Goal: Find specific page/section: Find specific page/section

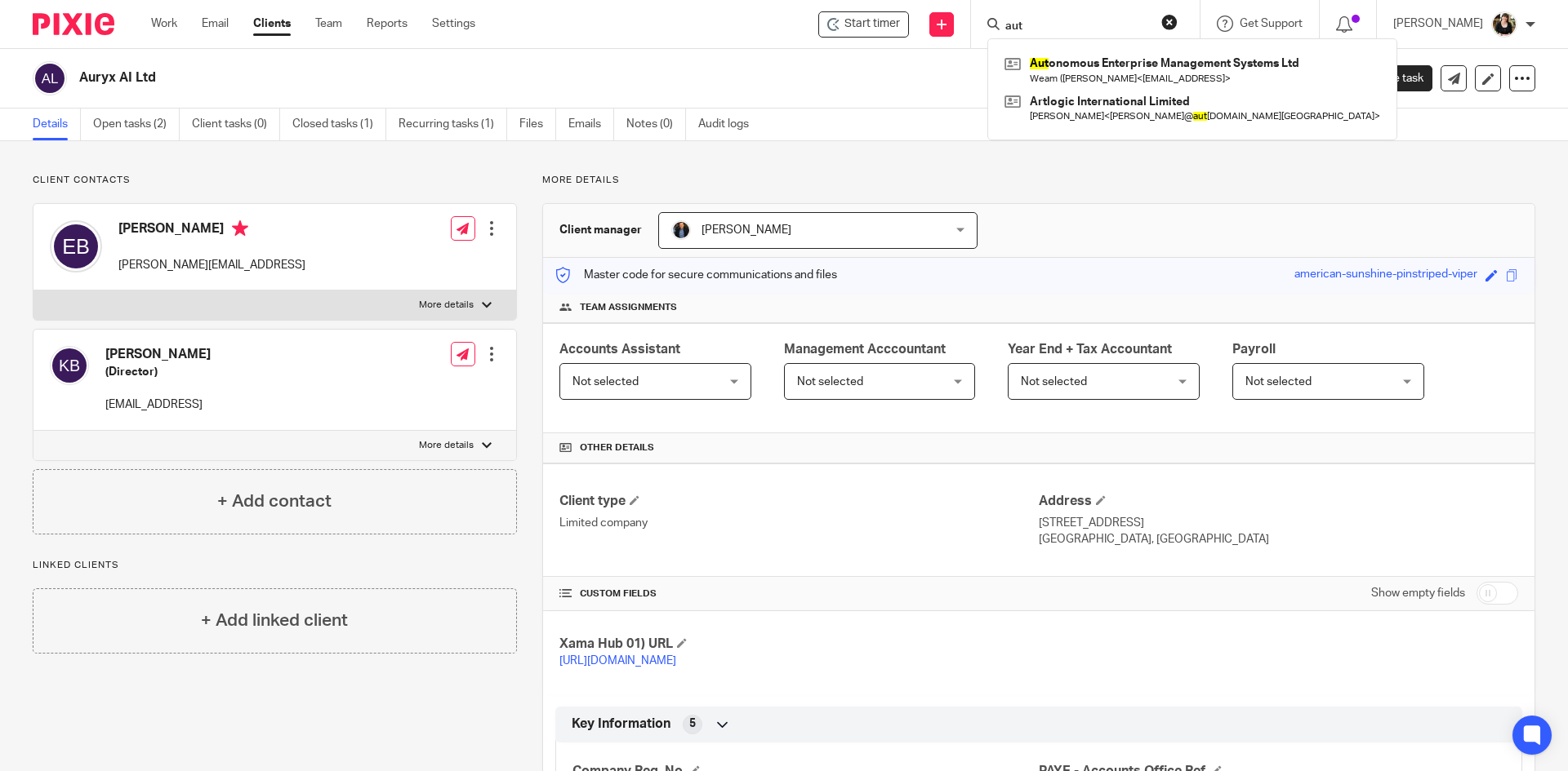
drag, startPoint x: 1041, startPoint y: 31, endPoint x: 970, endPoint y: 34, distance: 71.1
click at [970, 34] on div "Start timer Send new email Create task Add client aut Aut onomous Enterprise Ma…" at bounding box center [1034, 24] width 1068 height 48
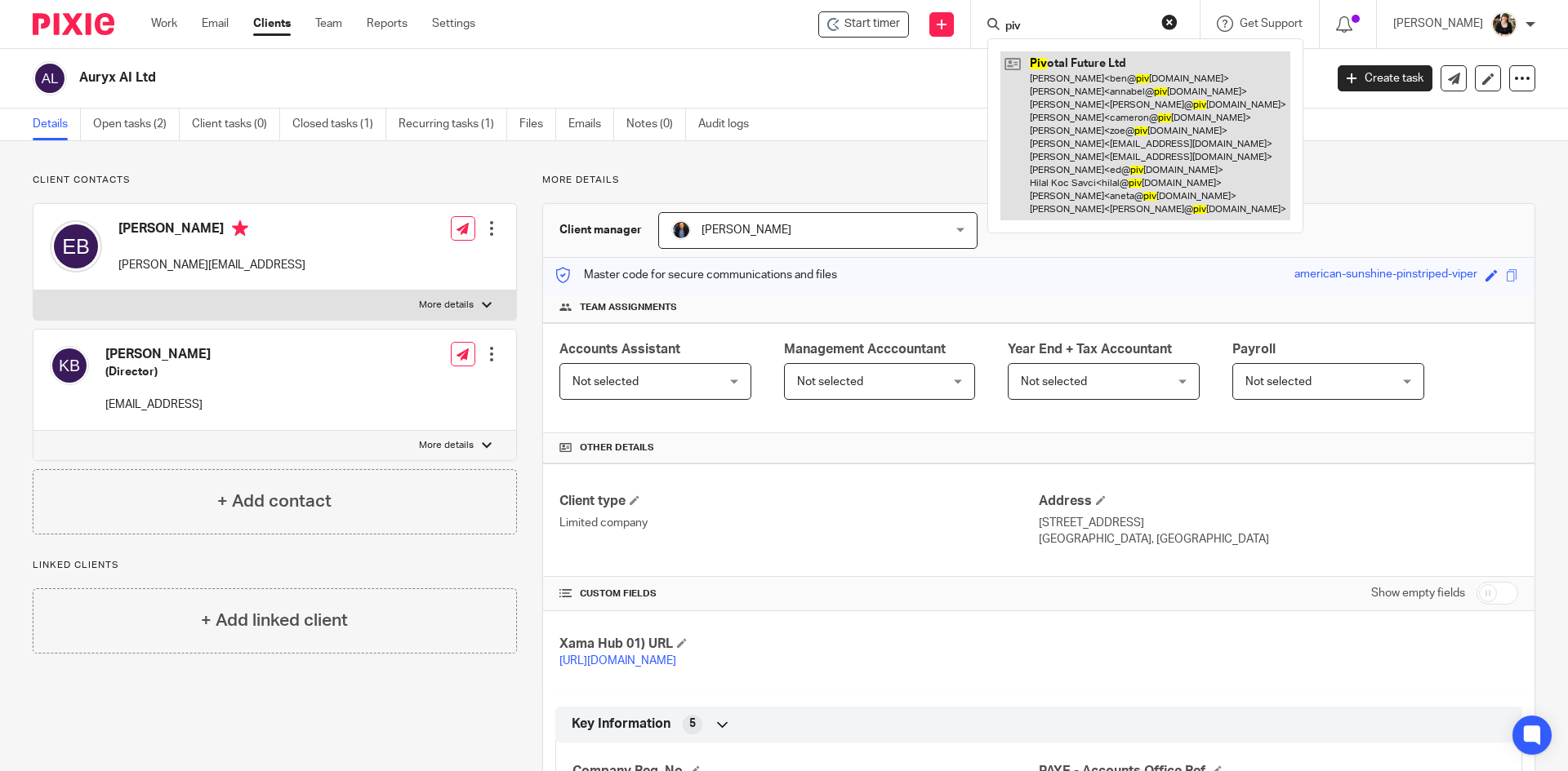
type input "piv"
click at [1050, 112] on link at bounding box center [1145, 136] width 290 height 169
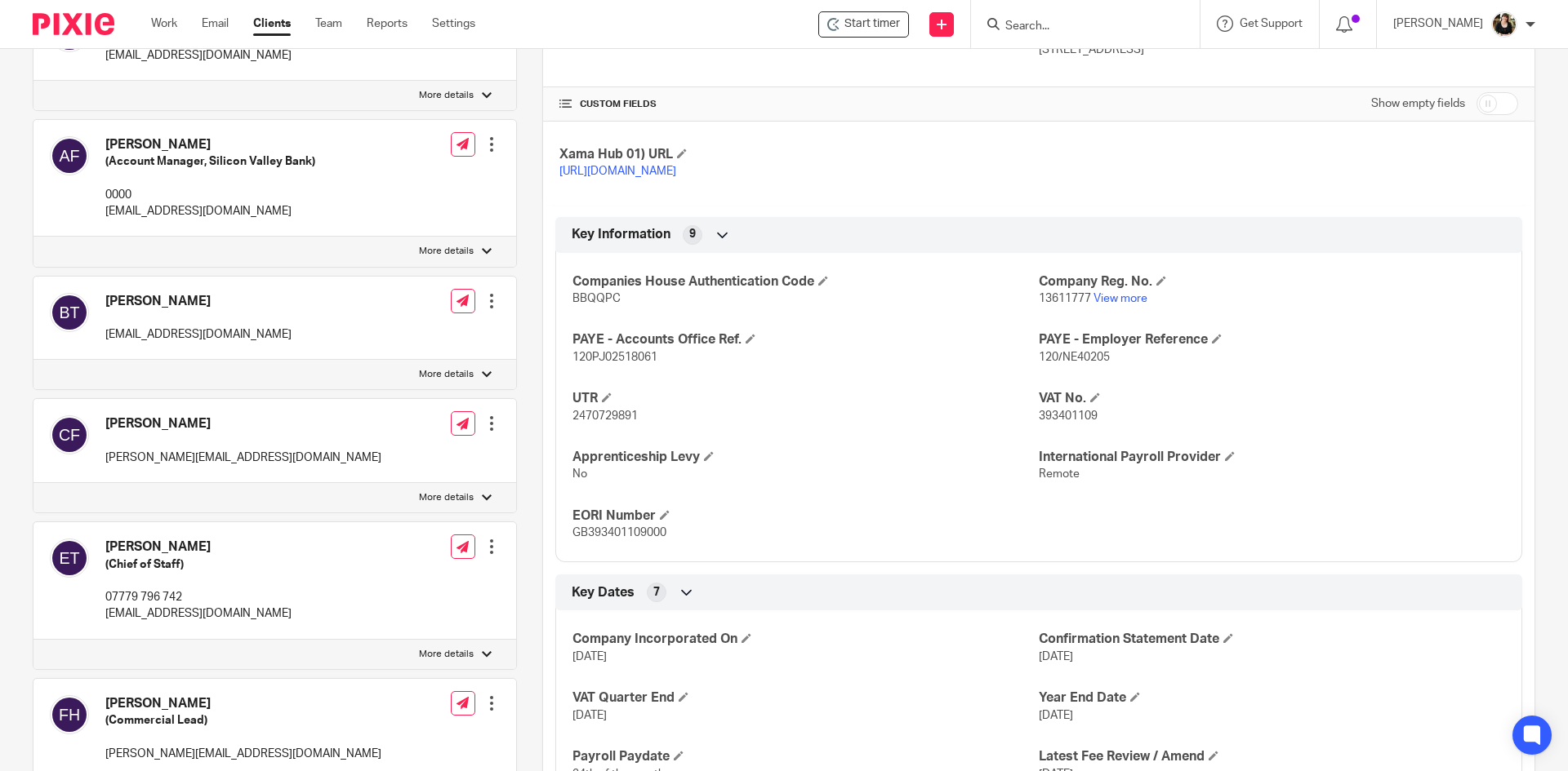
scroll to position [1173, 0]
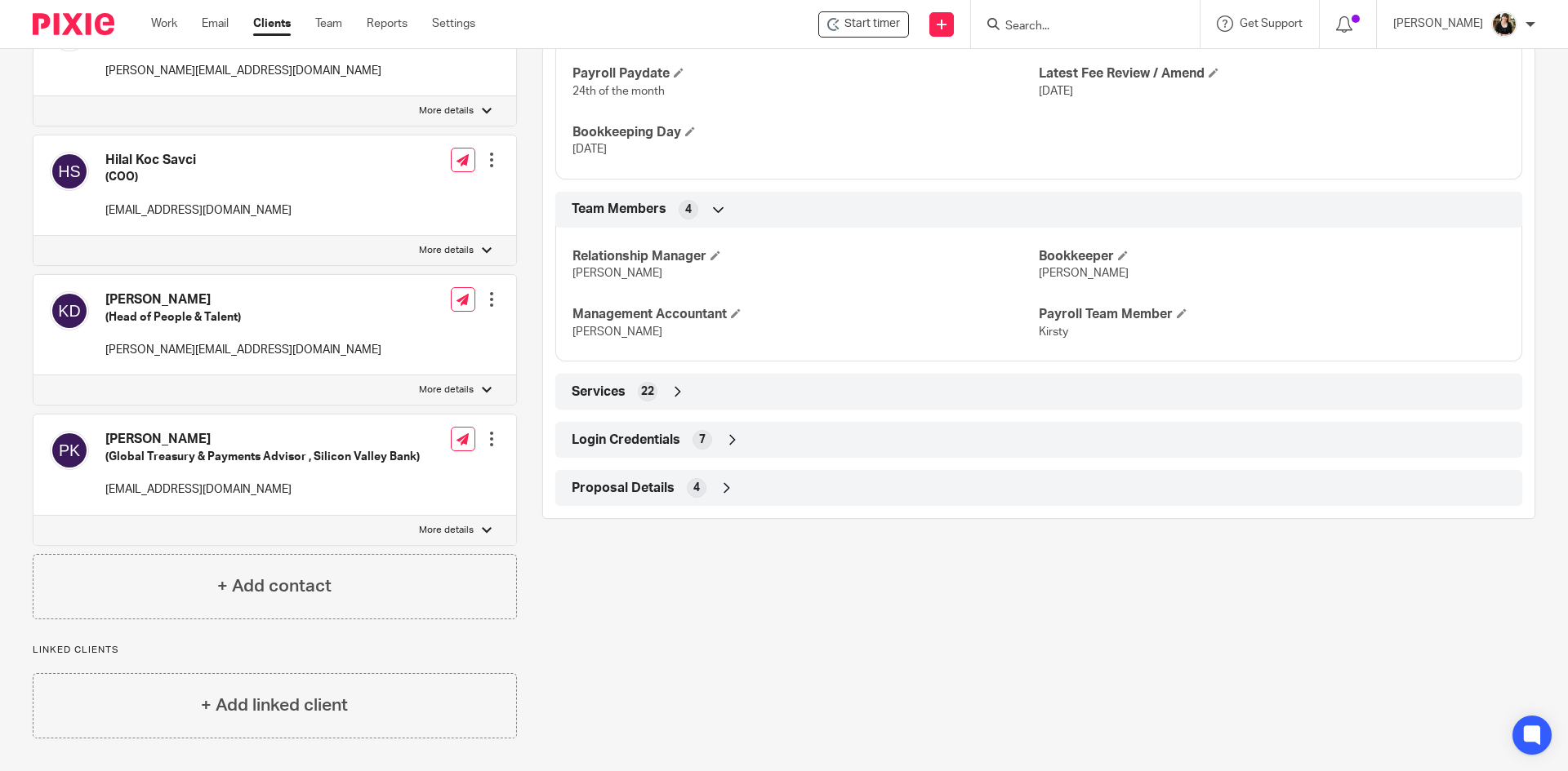
click at [649, 454] on div "Login Credentials 7" at bounding box center [1038, 440] width 942 height 28
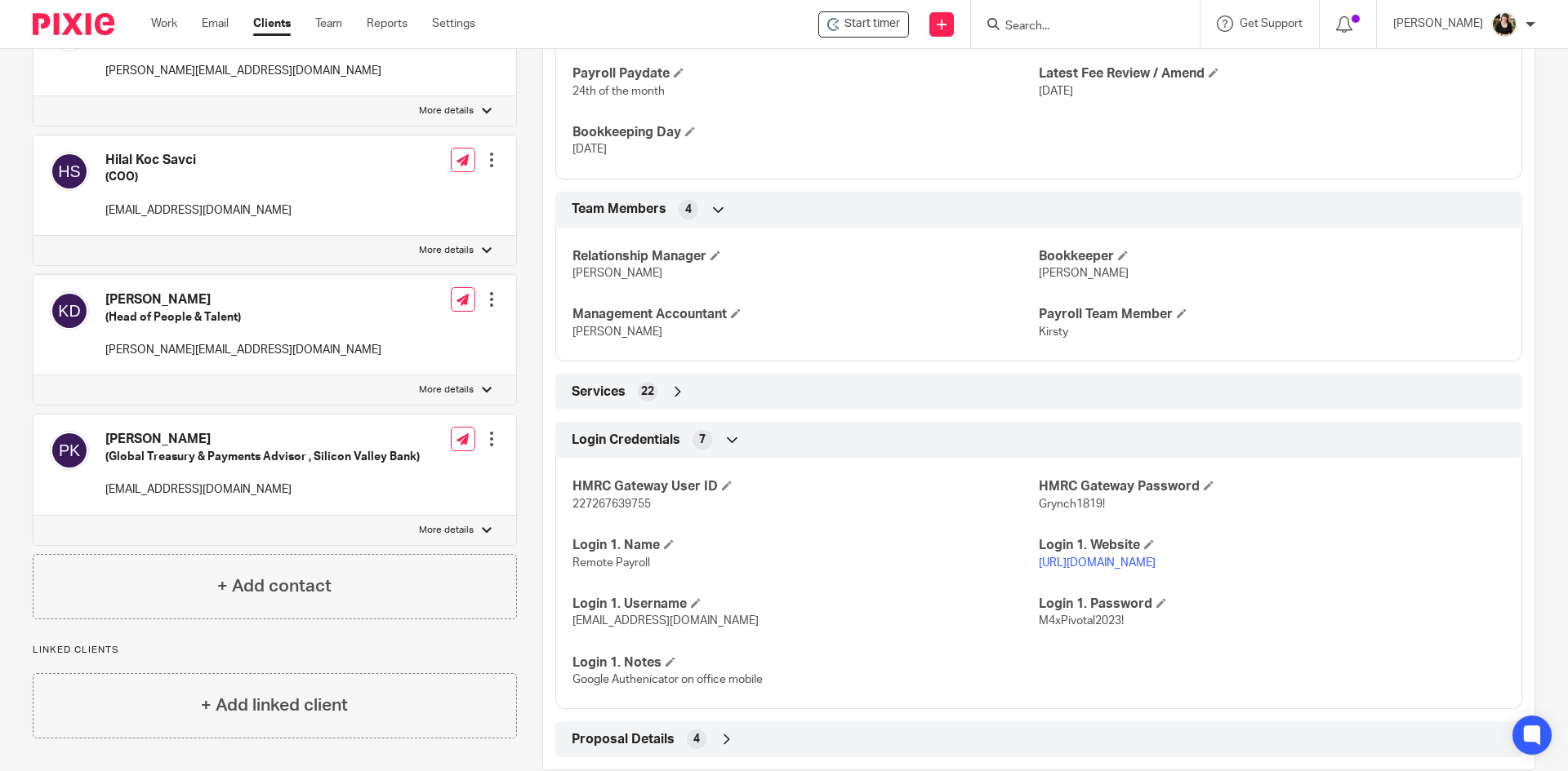
click at [1092, 569] on link "https://employ.remote.com" at bounding box center [1096, 563] width 117 height 12
click at [1529, 21] on div at bounding box center [1530, 24] width 10 height 10
click at [1443, 118] on span "Logout" at bounding box center [1459, 113] width 37 height 12
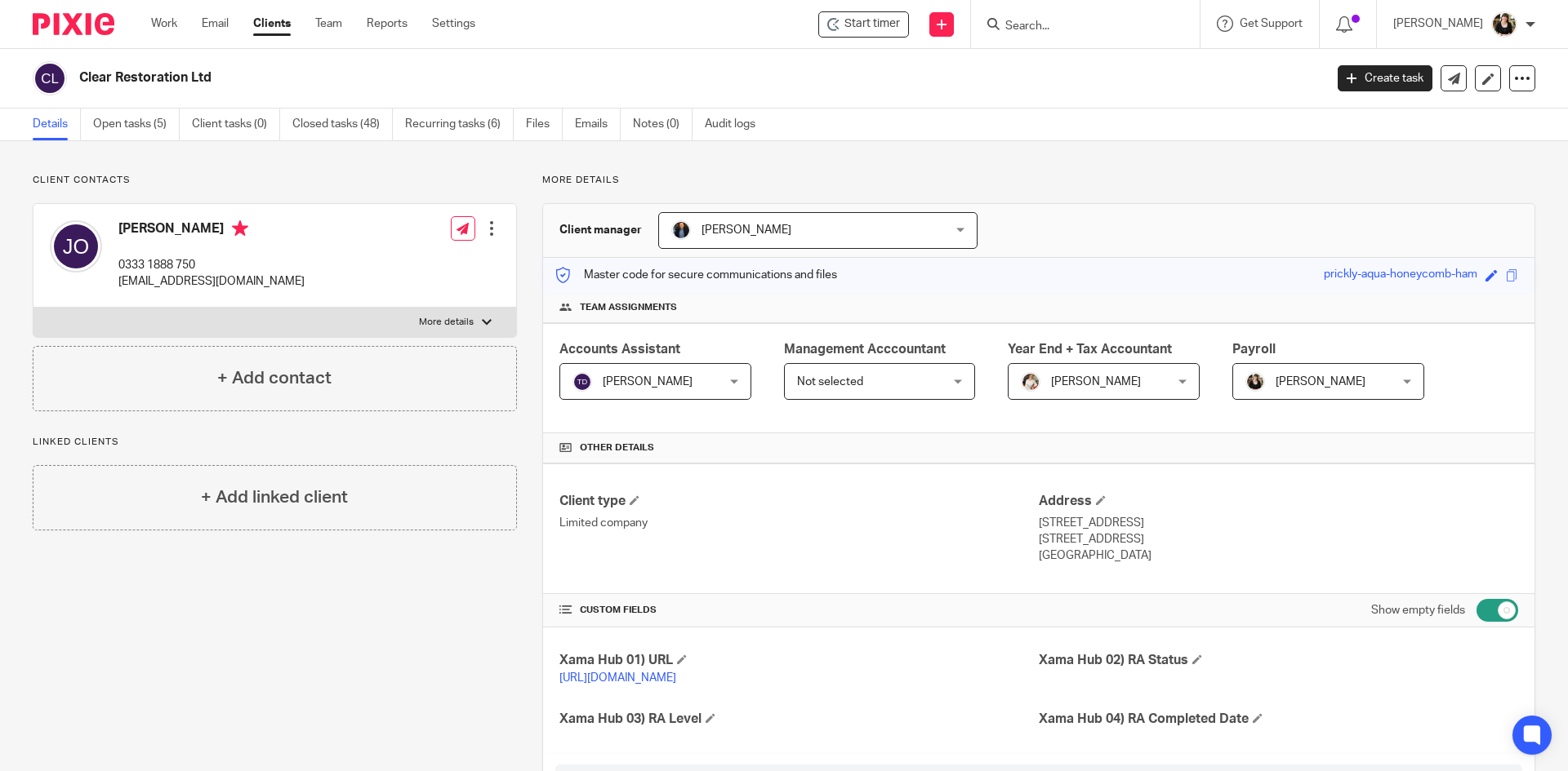
scroll to position [979, 0]
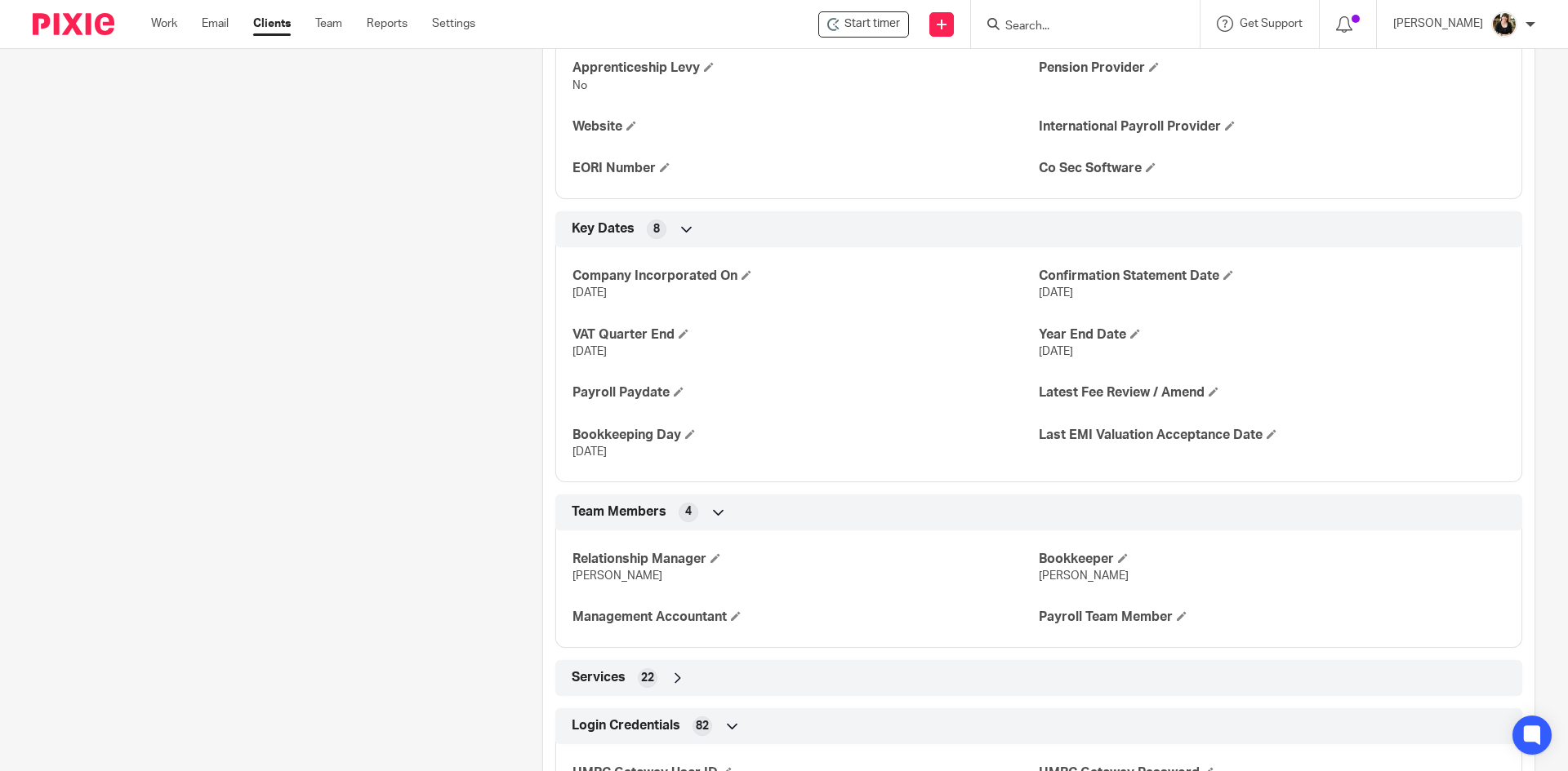
click at [1037, 21] on input "Search" at bounding box center [1077, 27] width 147 height 14
type input "v"
type input "breath"
click at [1081, 63] on link at bounding box center [1131, 70] width 261 height 37
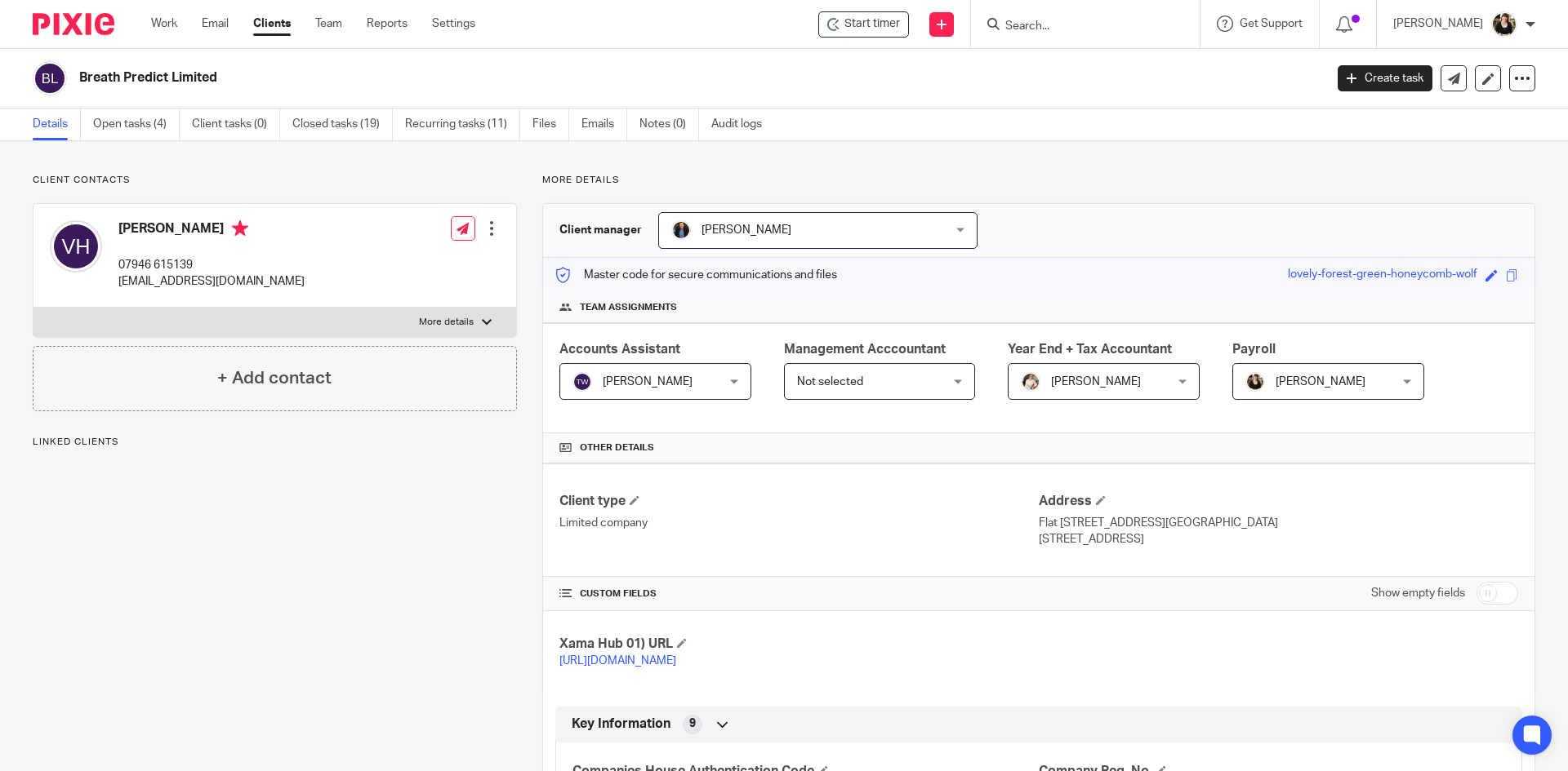
scroll to position [408, 0]
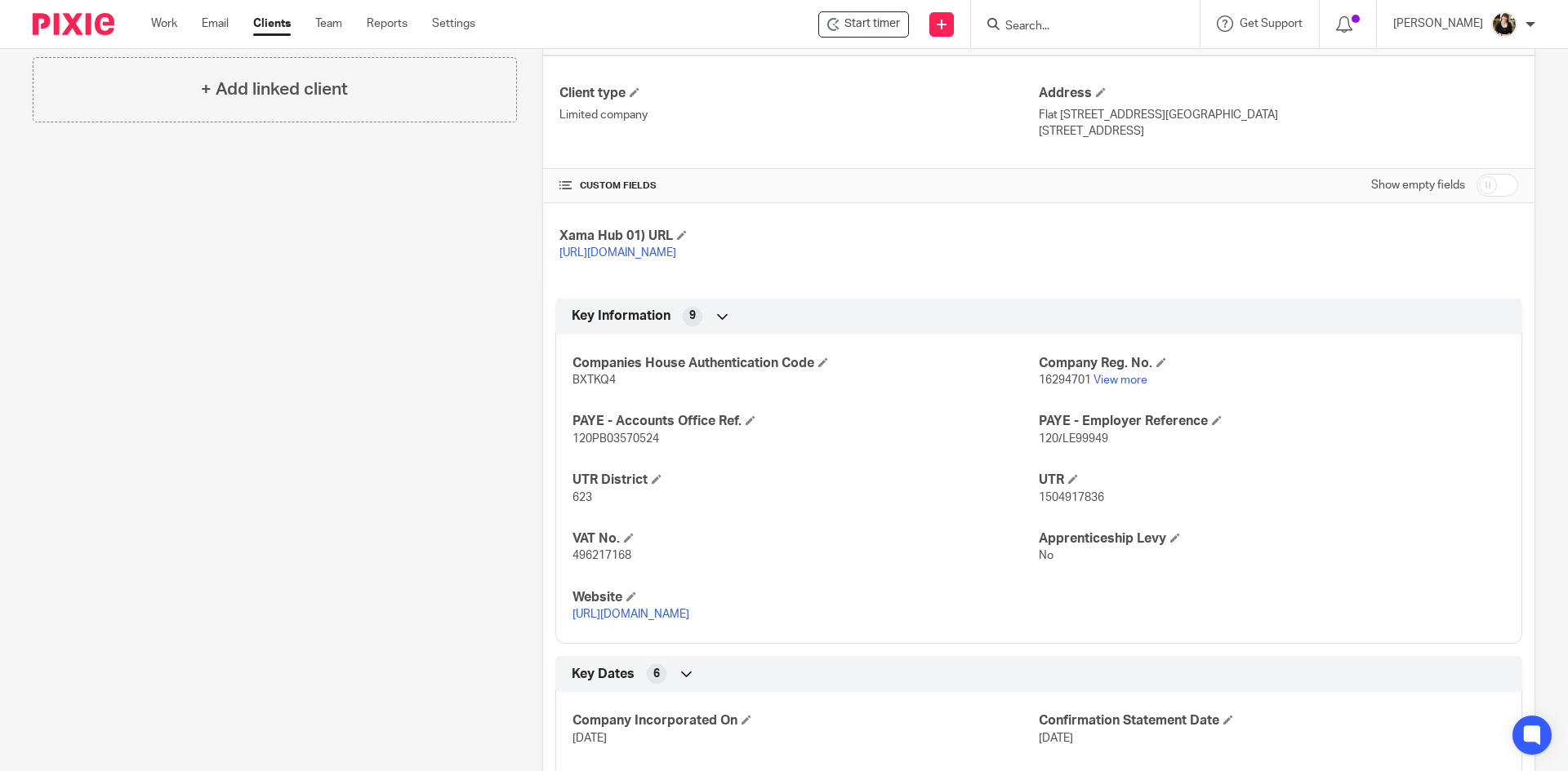
click at [601, 554] on span "496217168" at bounding box center [601, 556] width 59 height 12
copy span "496217168"
click at [276, 328] on div "Client contacts Victor Higgs 07946 615139 vhiggs@breathpredict.com Edit contact…" at bounding box center [262, 471] width 510 height 1412
click at [1526, 22] on div at bounding box center [1530, 24] width 10 height 10
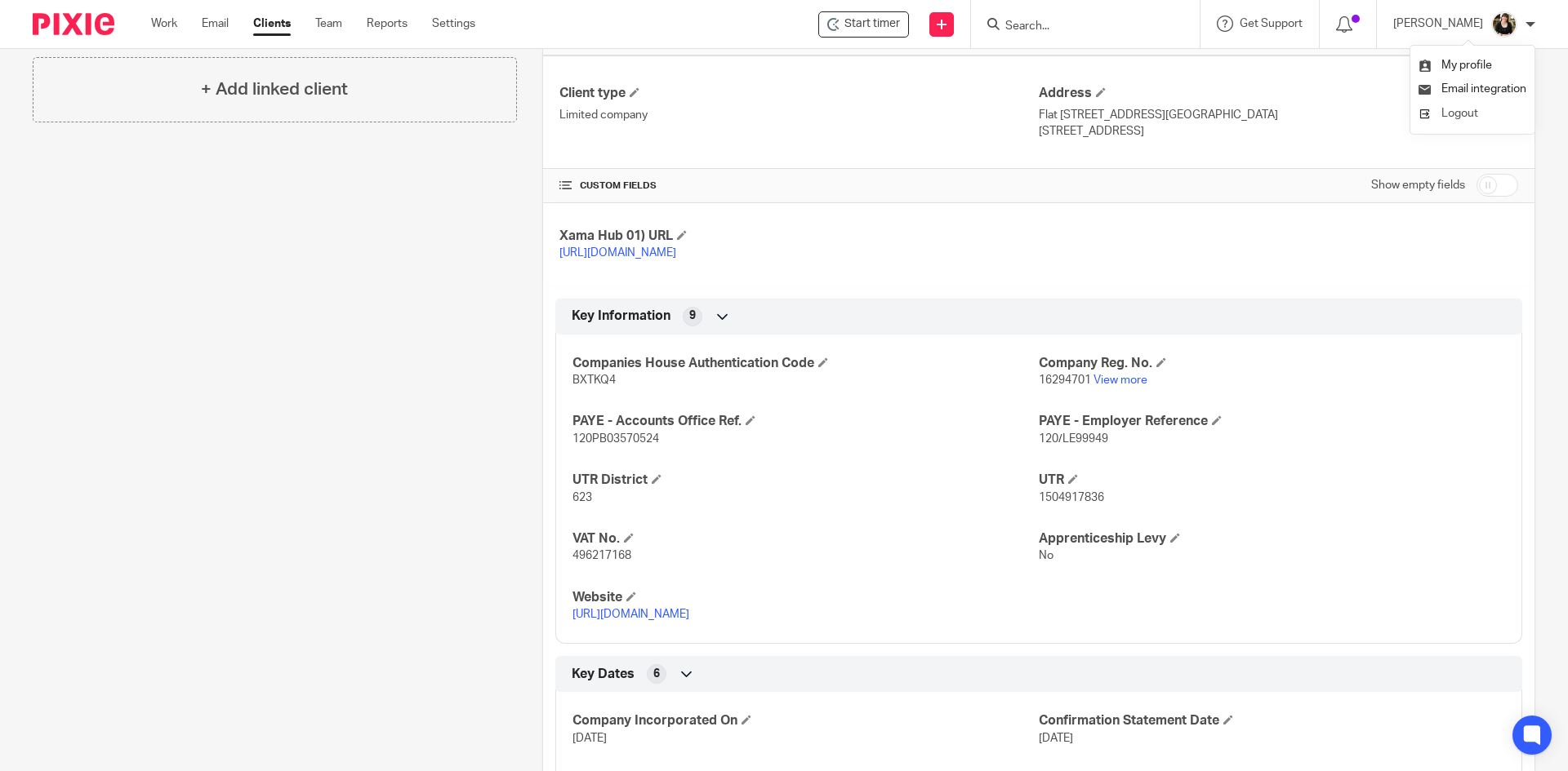
click at [1449, 109] on span "Logout" at bounding box center [1459, 113] width 37 height 12
